Goal: Task Accomplishment & Management: Manage account settings

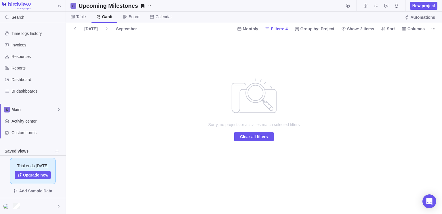
drag, startPoint x: 303, startPoint y: 70, endPoint x: 397, endPoint y: 41, distance: 99.1
click at [397, 41] on div "Sorry, no projects or activities match selected filters Clear all filters" at bounding box center [254, 123] width 376 height 179
click at [414, 19] on span "Automations" at bounding box center [422, 17] width 25 height 6
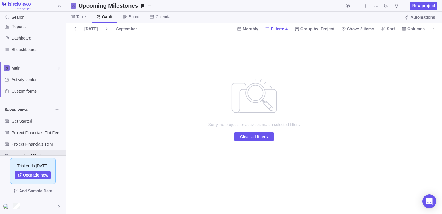
scroll to position [52, 0]
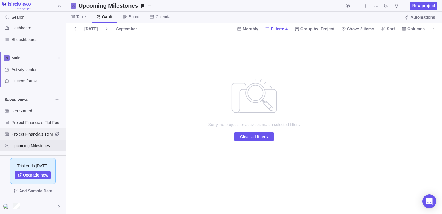
click at [29, 131] on span "Project Financials T&M" at bounding box center [32, 134] width 41 height 6
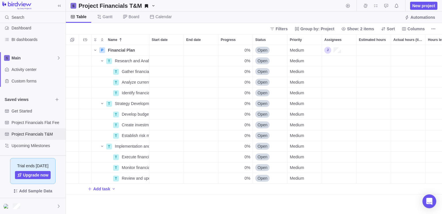
scroll to position [164, 372]
click at [40, 124] on span "Project Financials Flat Fee" at bounding box center [32, 122] width 41 height 6
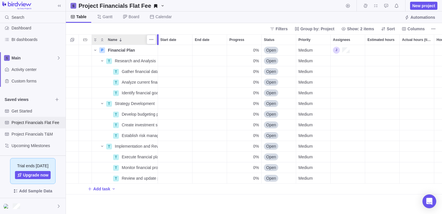
drag, startPoint x: 149, startPoint y: 41, endPoint x: 156, endPoint y: 41, distance: 7.2
click at [156, 41] on div at bounding box center [158, 39] width 5 height 11
click at [140, 70] on span "Details" at bounding box center [139, 72] width 13 height 6
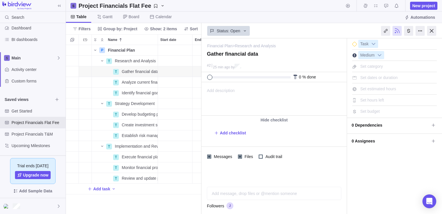
click at [290, 77] on div at bounding box center [248, 77] width 83 height 2
drag, startPoint x: 210, startPoint y: 77, endPoint x: 327, endPoint y: 81, distance: 117.2
click at [327, 81] on div "100 % done" at bounding box center [273, 77] width 145 height 10
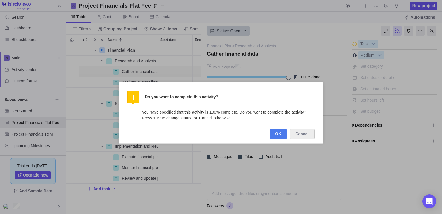
click at [278, 134] on button "OK" at bounding box center [279, 134] width 18 height 10
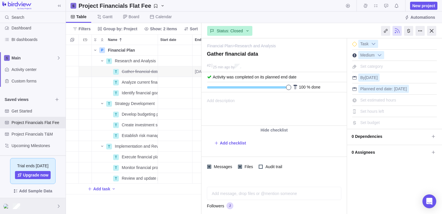
click at [32, 203] on div at bounding box center [33, 206] width 66 height 16
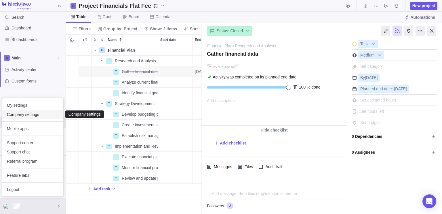
click at [39, 116] on span "Company settings" at bounding box center [33, 114] width 52 height 6
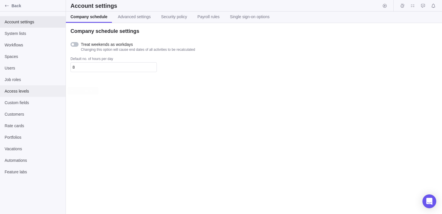
click at [17, 86] on div "Access levels" at bounding box center [33, 91] width 66 height 12
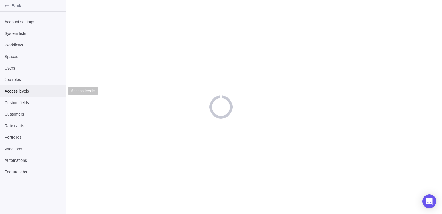
click at [17, 86] on div "Access levels" at bounding box center [33, 91] width 66 height 12
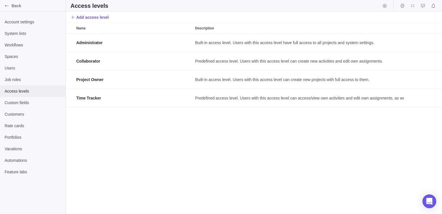
scroll to position [176, 372]
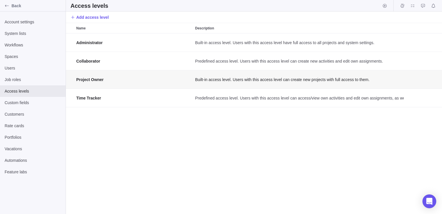
scroll to position [5, 4]
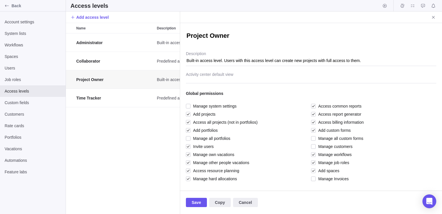
click at [230, 35] on textarea "Project Owner" at bounding box center [311, 36] width 250 height 10
type textarea "x"
type textarea "F"
type textarea "x"
type textarea "Fo"
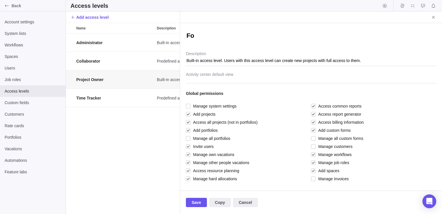
type textarea "x"
type textarea "Fou"
type textarea "x"
type textarea "Foun"
type textarea "x"
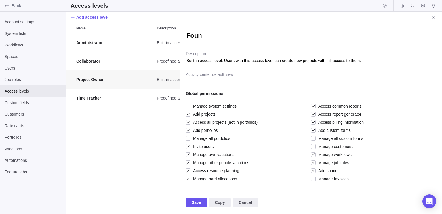
type textarea "Found"
type textarea "x"
type textarea "Founde"
type textarea "x"
type textarea "Founder"
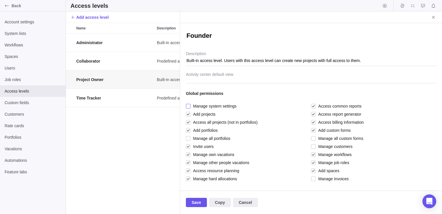
click at [192, 105] on span "Manage system settings" at bounding box center [214, 106] width 46 height 8
click at [203, 106] on span "Manage system settings" at bounding box center [214, 106] width 46 height 8
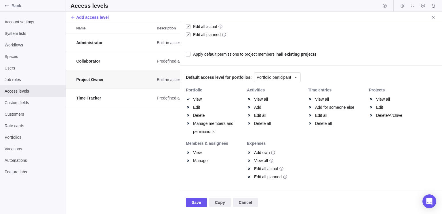
scroll to position [386, 0]
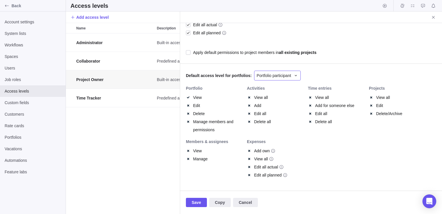
click at [268, 76] on span "Portfolio participant" at bounding box center [274, 76] width 35 height 6
click at [283, 91] on div "Portfolio manager" at bounding box center [277, 89] width 47 height 10
click at [218, 203] on span "Copy" at bounding box center [220, 202] width 10 height 7
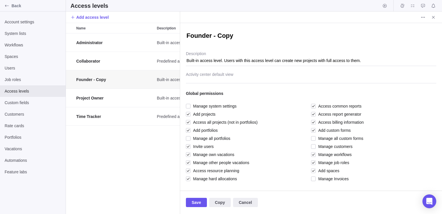
click at [231, 39] on textarea "Founder - Copy" at bounding box center [311, 36] width 250 height 10
type textarea "x"
type textarea "Founder -"
type textarea "x"
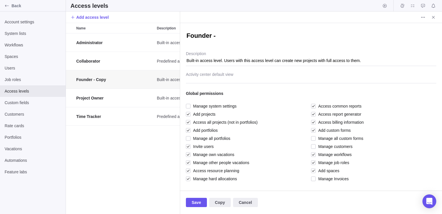
type textarea "Founder -"
type textarea "x"
type textarea "Founder"
type textarea "x"
type textarea "Founder"
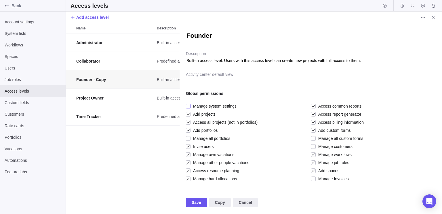
click at [192, 103] on span "Manage system settings" at bounding box center [214, 106] width 46 height 8
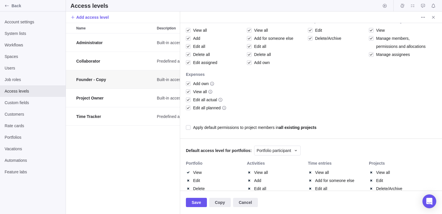
scroll to position [328, 0]
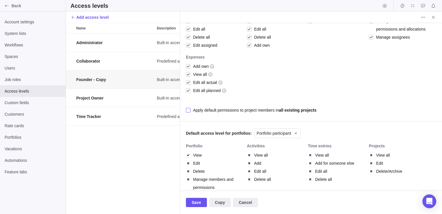
click at [283, 108] on b "all existing projects" at bounding box center [298, 110] width 38 height 5
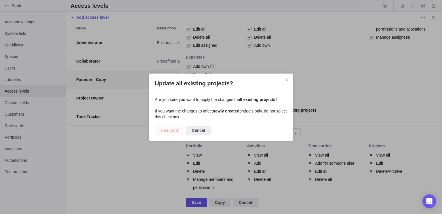
click at [174, 129] on span "1 second" at bounding box center [170, 130] width 18 height 7
click at [172, 131] on span "Confirm" at bounding box center [169, 130] width 16 height 7
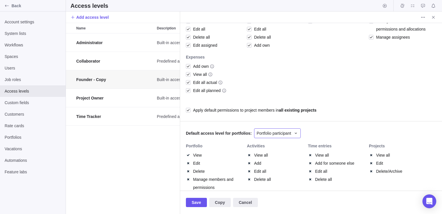
click at [294, 132] on icon at bounding box center [296, 133] width 5 height 5
click at [282, 144] on span "Portfolio manager" at bounding box center [275, 147] width 32 height 6
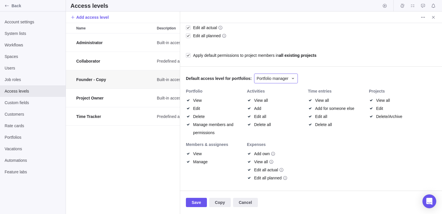
scroll to position [386, 0]
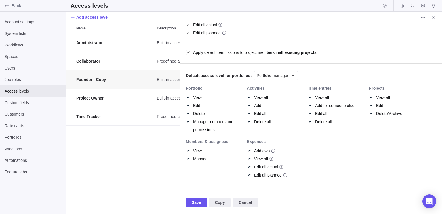
click at [304, 152] on div "Add own" at bounding box center [276, 151] width 58 height 8
click at [199, 203] on span "Save" at bounding box center [196, 202] width 9 height 7
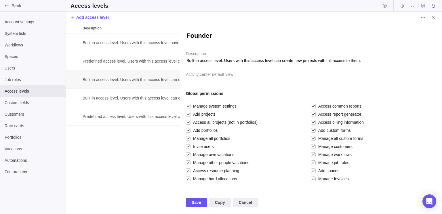
scroll to position [0, 21]
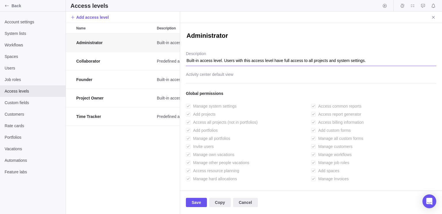
click at [233, 61] on textarea "Built-in access level. Users with this access level have full access to all pro…" at bounding box center [311, 58] width 250 height 15
click at [256, 73] on div at bounding box center [311, 76] width 250 height 14
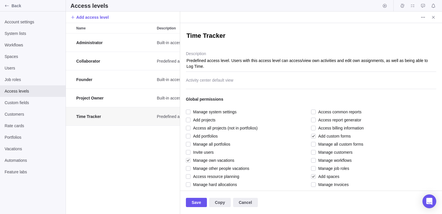
click at [127, 131] on div "Administrator Built-in access level. Users with this access level have full acc…" at bounding box center [123, 123] width 114 height 180
drag, startPoint x: 109, startPoint y: 16, endPoint x: 119, endPoint y: 34, distance: 20.3
click at [119, 34] on div "Access levels Add access level Name Description Administrator Built-in access l…" at bounding box center [254, 107] width 376 height 214
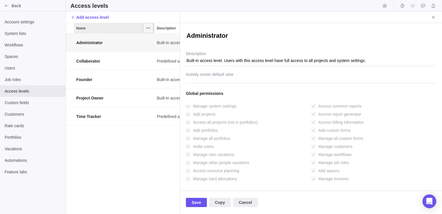
click at [149, 26] on icon "More actions" at bounding box center [148, 28] width 5 height 5
click at [149, 27] on icon "More actions" at bounding box center [148, 28] width 5 height 5
click at [77, 18] on span "Add access level" at bounding box center [92, 17] width 33 height 6
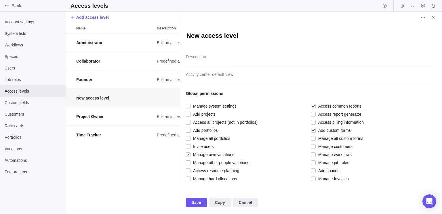
click at [210, 38] on textarea "New access level" at bounding box center [311, 36] width 250 height 10
type textarea "x"
type textarea "New level"
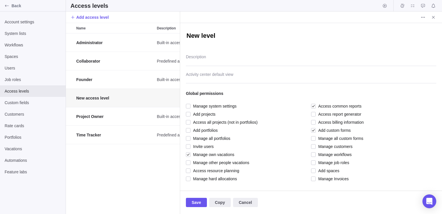
type textarea "x"
type textarea "Newlevel"
type textarea "x"
type textarea "Nelevel"
type textarea "x"
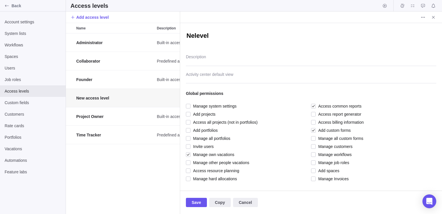
type textarea "Nlevel"
type textarea "x"
type textarea "level"
type textarea "x"
type textarea "evel"
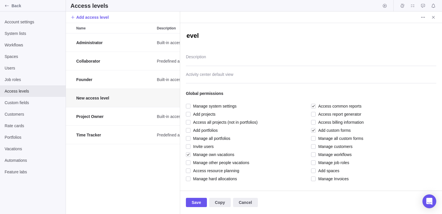
type textarea "x"
type textarea "vel"
type textarea "x"
type textarea "el"
type textarea "x"
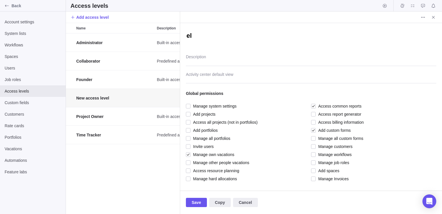
type textarea "l"
type textarea "x"
type textarea "A"
type textarea "x"
type textarea "Ac"
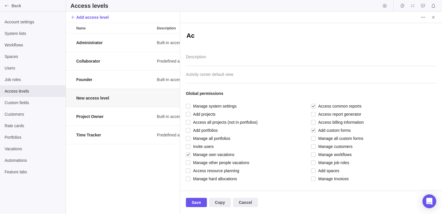
type textarea "x"
type textarea "Acc"
type textarea "x"
type textarea "Acco"
type textarea "x"
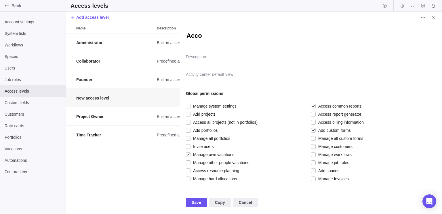
type textarea "Accou"
type textarea "x"
type textarea "Accoun"
type textarea "x"
type textarea "Account"
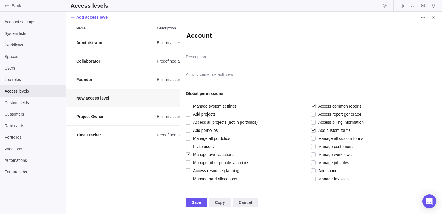
type textarea "x"
type textarea "Accounti"
type textarea "x"
type textarea "Accountin"
type textarea "x"
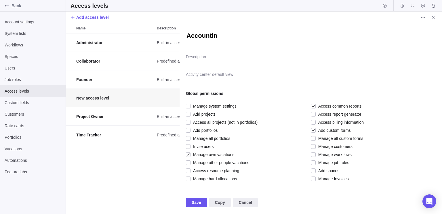
type textarea "Accounting"
type textarea "x"
type textarea "Accounting"
click at [225, 76] on div at bounding box center [311, 76] width 250 height 14
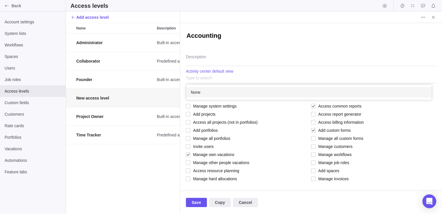
click at [223, 90] on div "None" at bounding box center [309, 92] width 246 height 10
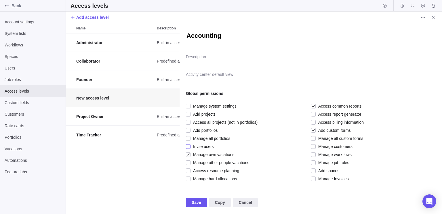
click at [204, 147] on span "Invite users" at bounding box center [202, 146] width 23 height 8
click at [202, 147] on span "Invite users" at bounding box center [202, 146] width 23 height 8
click at [207, 169] on span "Access resource planning" at bounding box center [215, 170] width 49 height 8
click at [221, 171] on span "Access resource planning" at bounding box center [215, 170] width 49 height 8
click at [229, 172] on span "Access resource planning" at bounding box center [215, 170] width 49 height 8
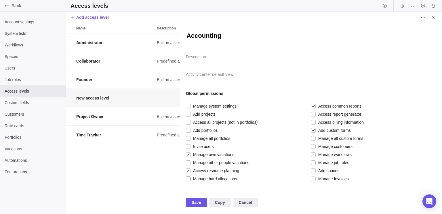
click at [231, 178] on span "Manage hard allocations" at bounding box center [214, 178] width 47 height 8
click at [316, 115] on span "Access report generator" at bounding box center [338, 114] width 45 height 8
click at [316, 124] on span "Access billing information" at bounding box center [340, 122] width 48 height 8
click at [316, 136] on span "Manage all custom forms" at bounding box center [339, 138] width 47 height 8
click at [317, 147] on span "Manage customers" at bounding box center [334, 146] width 37 height 8
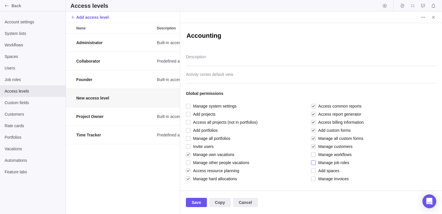
click at [312, 162] on div at bounding box center [313, 162] width 5 height 8
click at [316, 177] on span "Manage Invoices" at bounding box center [332, 178] width 33 height 8
click at [201, 198] on span "Save" at bounding box center [196, 201] width 21 height 9
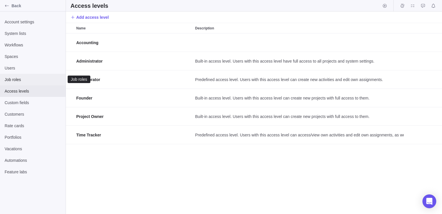
click at [23, 80] on span "Job roles" at bounding box center [33, 80] width 56 height 6
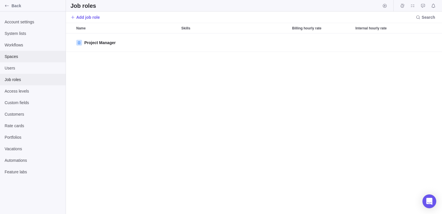
scroll to position [176, 372]
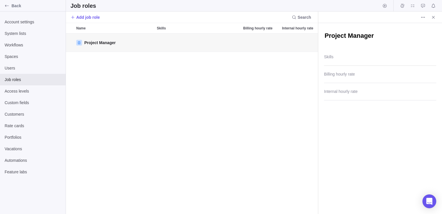
scroll to position [5, 4]
type textarea "x"
click at [354, 65] on div at bounding box center [380, 58] width 112 height 14
click at [356, 69] on span "Sorry, nothing was found" at bounding box center [351, 67] width 44 height 6
click at [356, 74] on div "Project Manager Type to search or add Sorry, nothing was found Skills Billing h…" at bounding box center [380, 118] width 124 height 191
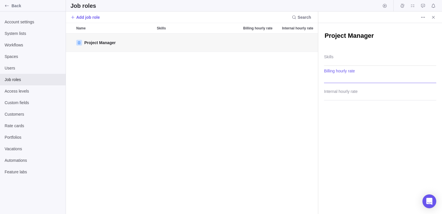
click at [355, 74] on input "Billing hourly rate" at bounding box center [380, 76] width 112 height 14
click at [360, 89] on input "Internal hourly rate" at bounding box center [380, 93] width 112 height 14
drag, startPoint x: 110, startPoint y: 46, endPoint x: 77, endPoint y: 75, distance: 43.4
click at [77, 75] on div "Project Manager" at bounding box center [192, 123] width 252 height 180
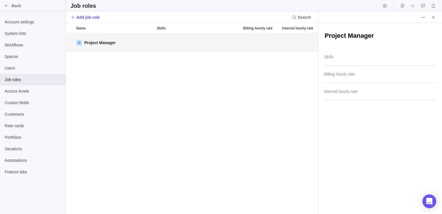
click at [77, 75] on div "Project Manager" at bounding box center [192, 123] width 252 height 180
click at [150, 32] on div at bounding box center [148, 27] width 9 height 9
click at [150, 30] on icon "More actions" at bounding box center [148, 28] width 5 height 5
click at [245, 34] on div "Name Skills Billing hourly rate Internal hourly rate Project Manager" at bounding box center [192, 118] width 252 height 191
click at [422, 15] on icon "More actions" at bounding box center [423, 17] width 5 height 5
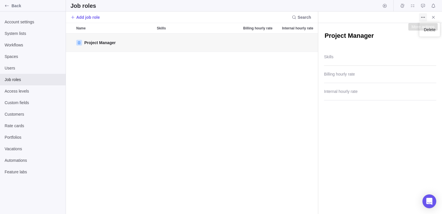
click at [422, 15] on icon "More actions" at bounding box center [423, 17] width 5 height 5
click at [424, 18] on icon "More actions" at bounding box center [423, 17] width 5 height 5
click at [427, 30] on span "Delete" at bounding box center [430, 30] width 12 height 6
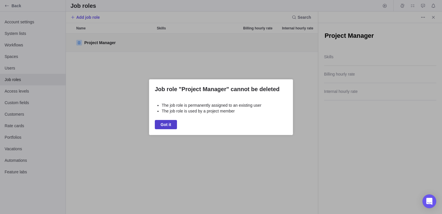
click at [170, 127] on span "Got it" at bounding box center [166, 124] width 11 height 7
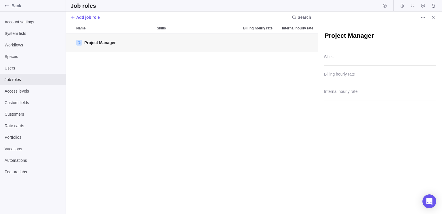
click at [146, 96] on div "Project Manager" at bounding box center [192, 123] width 252 height 180
click at [38, 35] on span "System lists" at bounding box center [33, 34] width 56 height 6
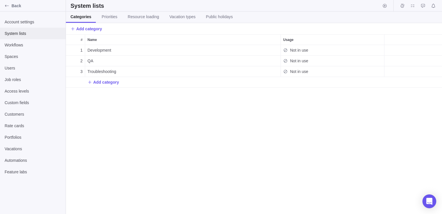
scroll to position [164, 372]
click at [111, 16] on span "Priorities" at bounding box center [110, 17] width 16 height 6
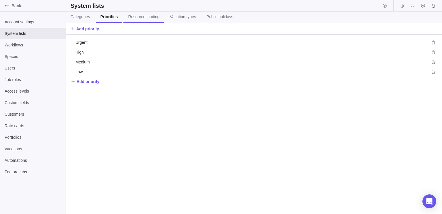
click at [138, 18] on span "Resource loading" at bounding box center [143, 17] width 31 height 6
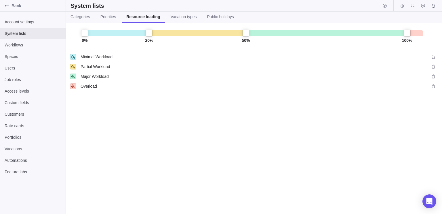
drag, startPoint x: 149, startPoint y: 36, endPoint x: 146, endPoint y: 34, distance: 4.0
click at [146, 34] on div "20 %" at bounding box center [149, 37] width 7 height 14
click at [185, 15] on span "Vacation types" at bounding box center [184, 17] width 26 height 6
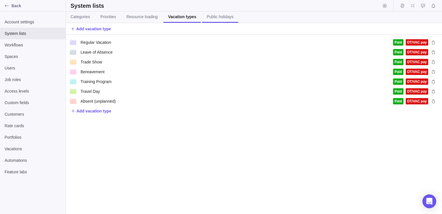
click at [212, 17] on span "Public holidays" at bounding box center [220, 17] width 27 height 6
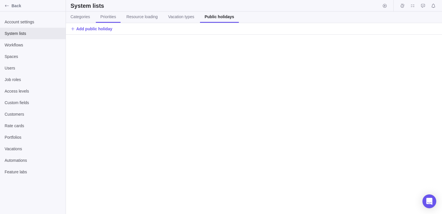
click at [114, 18] on span "Priorities" at bounding box center [108, 17] width 16 height 6
click at [79, 18] on span "Categories" at bounding box center [81, 17] width 20 height 6
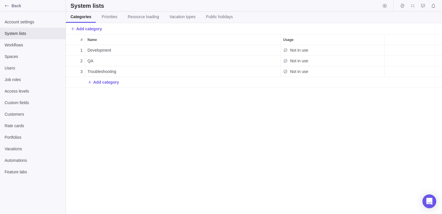
scroll to position [164, 372]
click at [36, 46] on span "Workflows" at bounding box center [33, 45] width 56 height 6
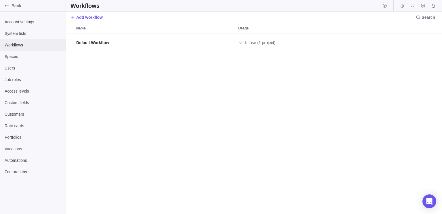
scroll to position [176, 372]
click at [36, 60] on div "Spaces" at bounding box center [33, 57] width 66 height 12
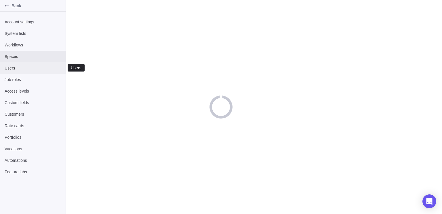
click at [36, 67] on span "Users" at bounding box center [33, 68] width 56 height 6
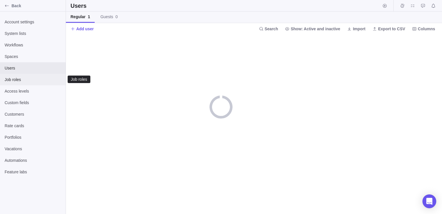
click at [37, 80] on span "Job roles" at bounding box center [33, 80] width 56 height 6
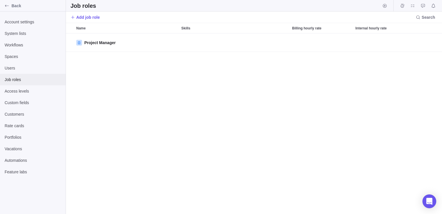
scroll to position [176, 372]
click at [37, 80] on span "Job roles" at bounding box center [33, 80] width 56 height 6
click at [14, 2] on div "Back" at bounding box center [33, 6] width 66 height 12
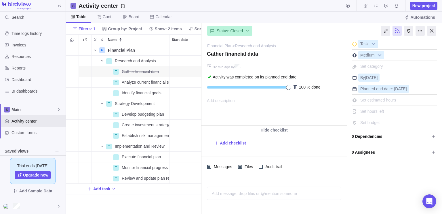
scroll to position [5, 5]
click at [126, 111] on span "Develop budgeting plan" at bounding box center [143, 114] width 42 height 6
click at [143, 121] on div "P Financial Plan Details Open 1 T Research and Analysis Details Open 1 T Gather…" at bounding box center [134, 129] width 136 height 169
click at [148, 112] on span "Details" at bounding box center [150, 114] width 13 height 6
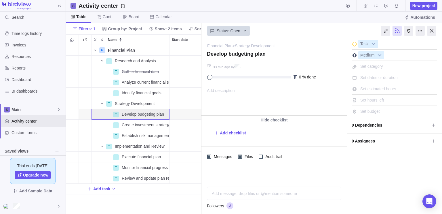
click at [260, 99] on div "Add description ... read all" at bounding box center [274, 98] width 144 height 33
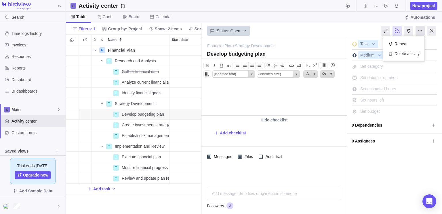
click at [423, 33] on div at bounding box center [420, 31] width 9 height 10
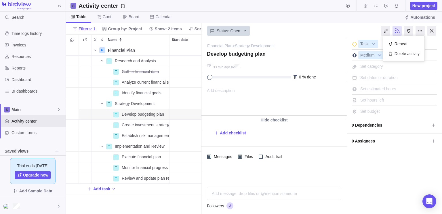
click at [265, 102] on div "Add description ... read all Bold Italic Underline Strikethrough Align text lef…" at bounding box center [274, 98] width 144 height 33
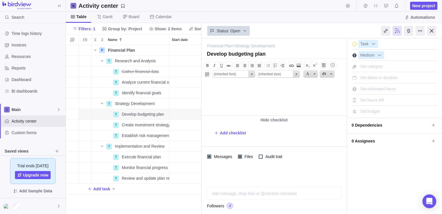
click at [265, 102] on html at bounding box center [274, 98] width 144 height 33
drag, startPoint x: 467, startPoint y: 184, endPoint x: 265, endPoint y: 102, distance: 217.8
click at [265, 102] on html at bounding box center [274, 98] width 144 height 33
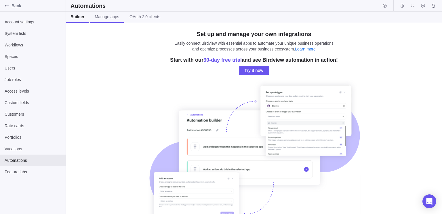
click at [111, 17] on span "Manage apps" at bounding box center [107, 17] width 24 height 6
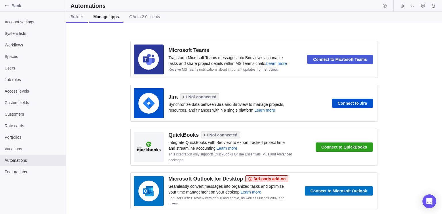
click at [85, 19] on link "Builder" at bounding box center [77, 17] width 22 height 11
